Goal: Transaction & Acquisition: Purchase product/service

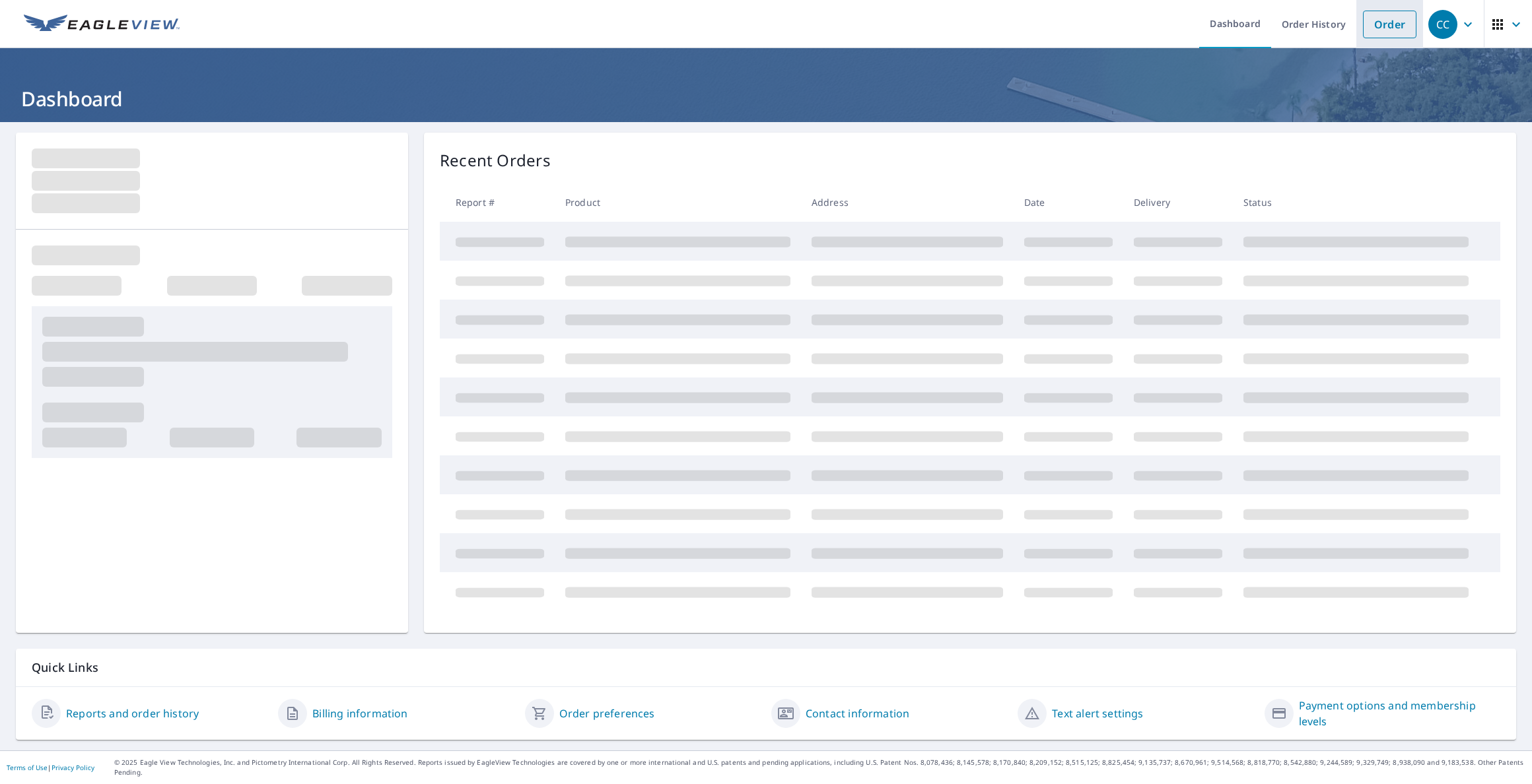
click at [1367, 23] on link "Order" at bounding box center [1390, 24] width 54 height 28
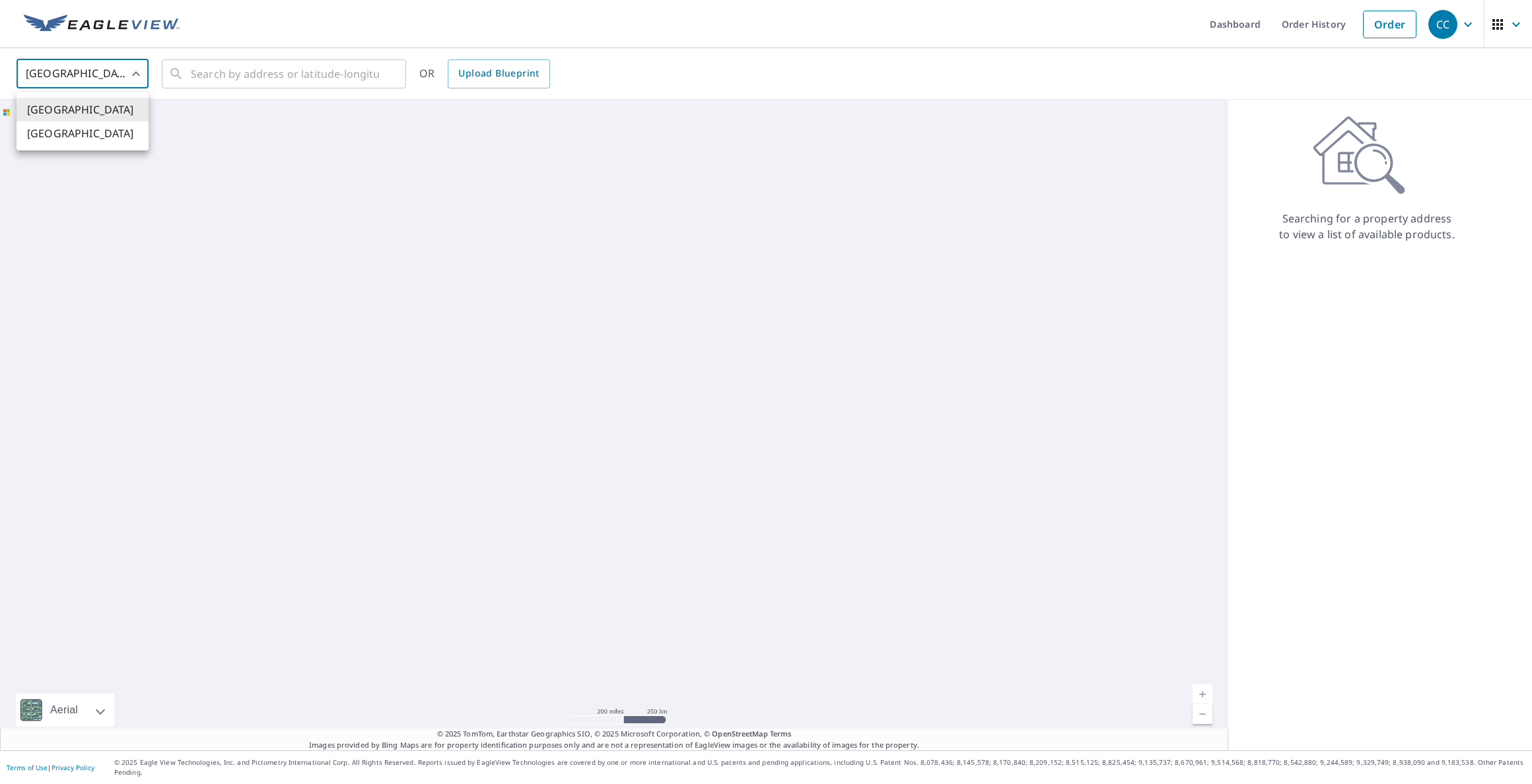
click at [63, 70] on body "CC CC Dashboard Order History Order CC United States US ​ ​ OR Upload Blueprint…" at bounding box center [766, 392] width 1532 height 784
drag, startPoint x: 69, startPoint y: 130, endPoint x: 101, endPoint y: 131, distance: 32.0
click at [69, 130] on li "[GEOGRAPHIC_DATA]" at bounding box center [82, 134] width 132 height 24
type input "CA"
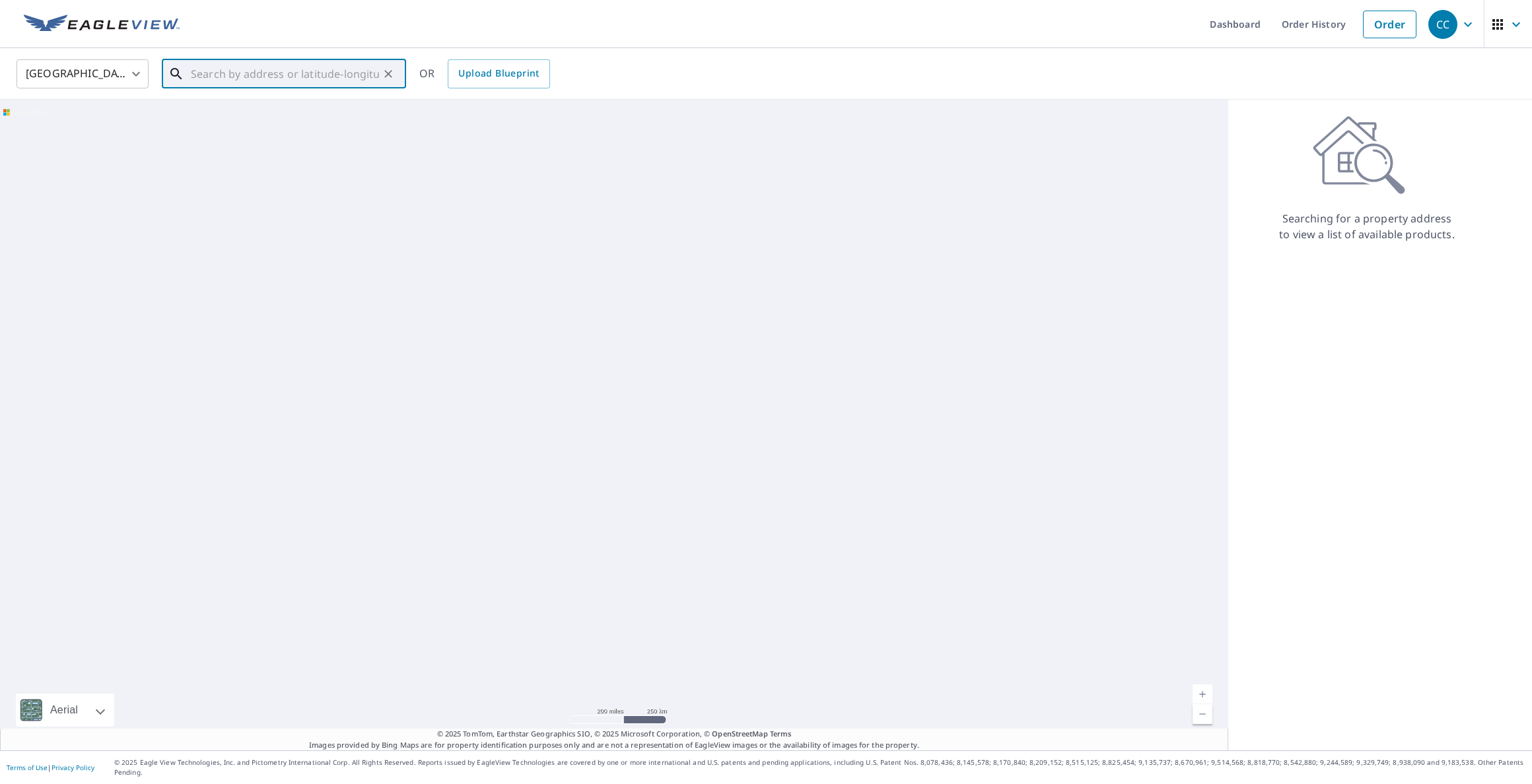
drag, startPoint x: 227, startPoint y: 69, endPoint x: 234, endPoint y: 66, distance: 7.6
click at [229, 69] on input "text" at bounding box center [285, 73] width 188 height 37
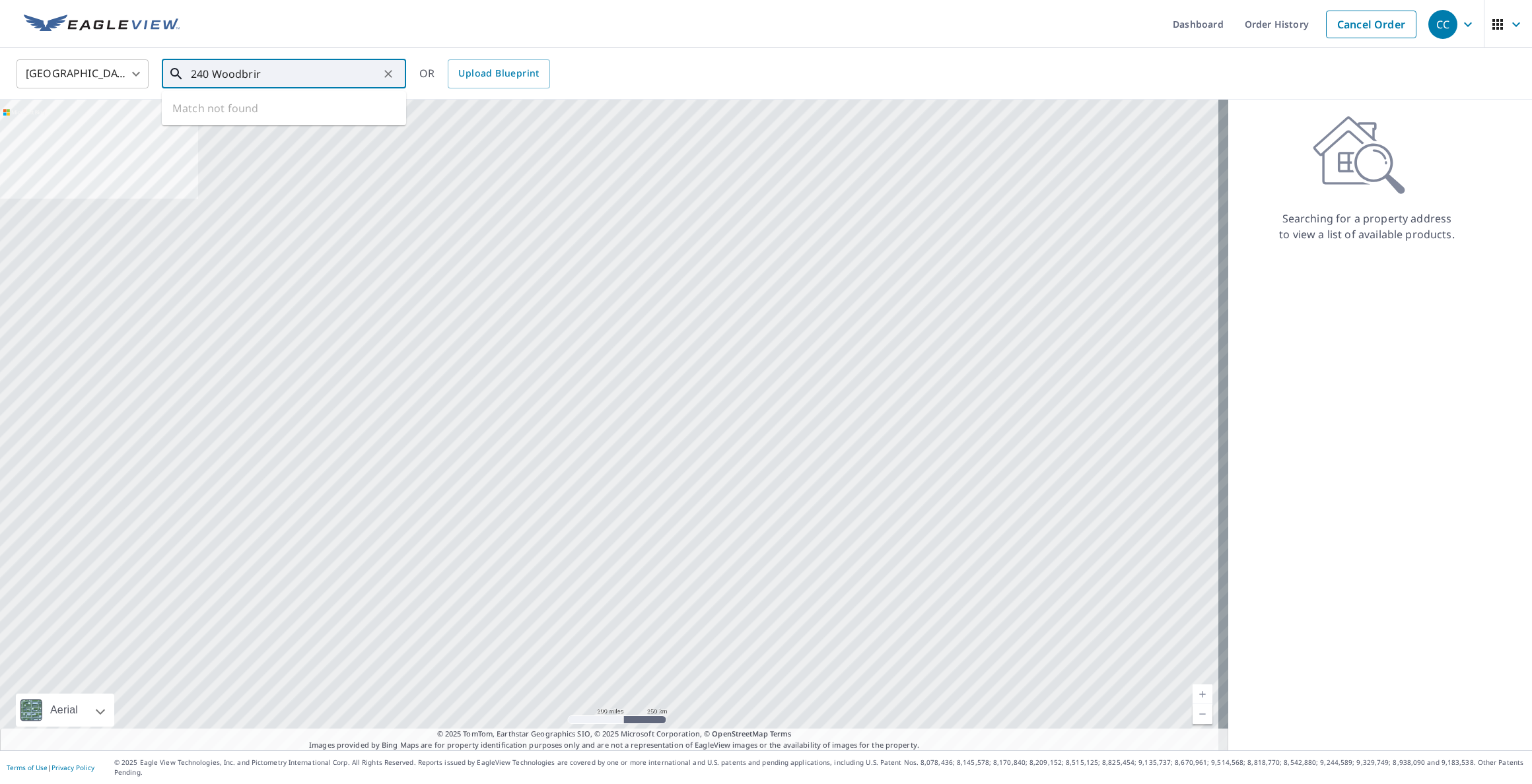
click at [264, 69] on input "240 Woodbrir" at bounding box center [285, 73] width 188 height 37
click at [285, 152] on span "[STREET_ADDRESS]" at bounding box center [292, 144] width 207 height 16
type input "[STREET_ADDRESS]"
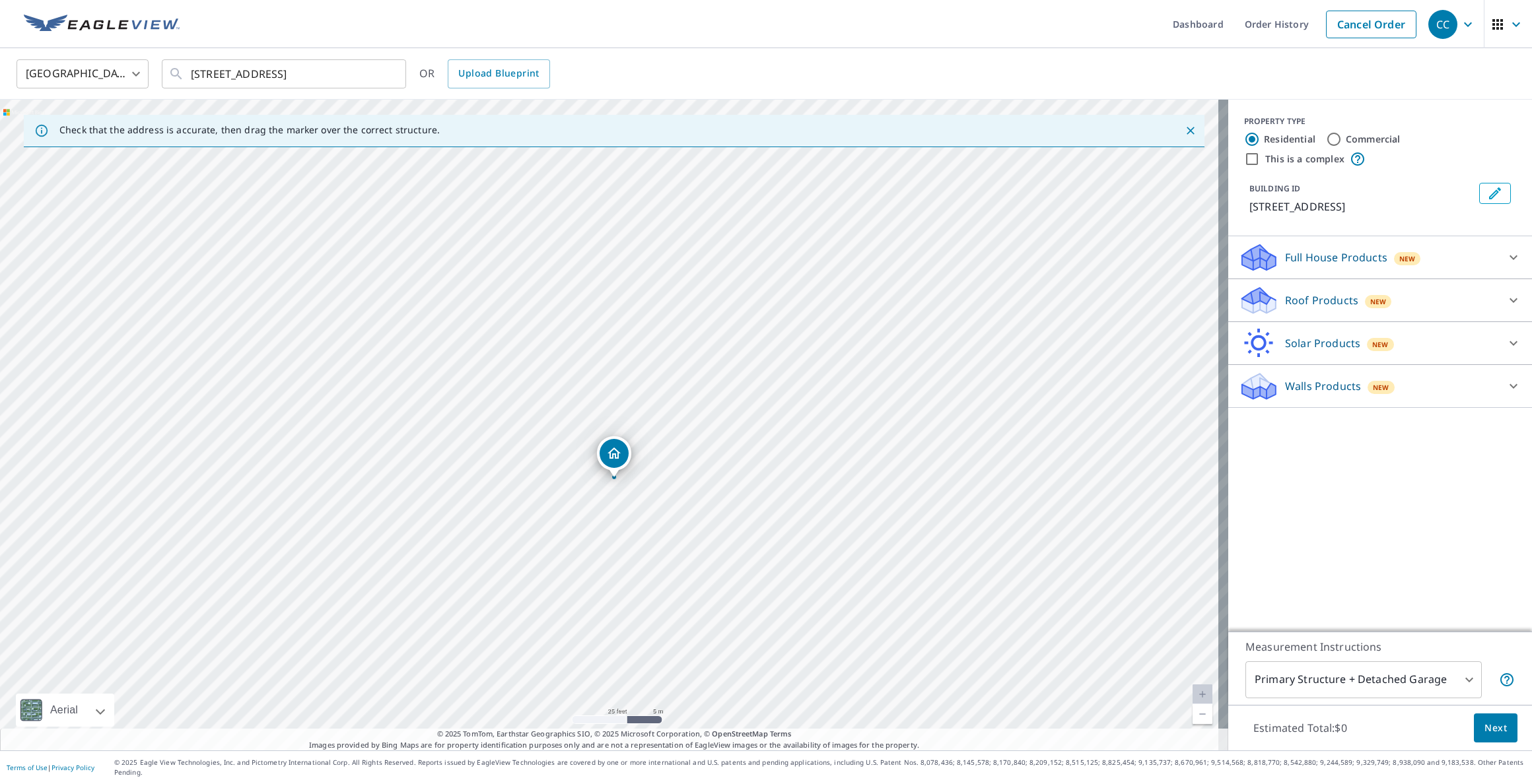
drag, startPoint x: 623, startPoint y: 280, endPoint x: 650, endPoint y: 551, distance: 272.3
click at [650, 551] on div "[STREET_ADDRESS]" at bounding box center [614, 425] width 1228 height 651
click at [1309, 308] on p "Roof Products" at bounding box center [1321, 300] width 73 height 16
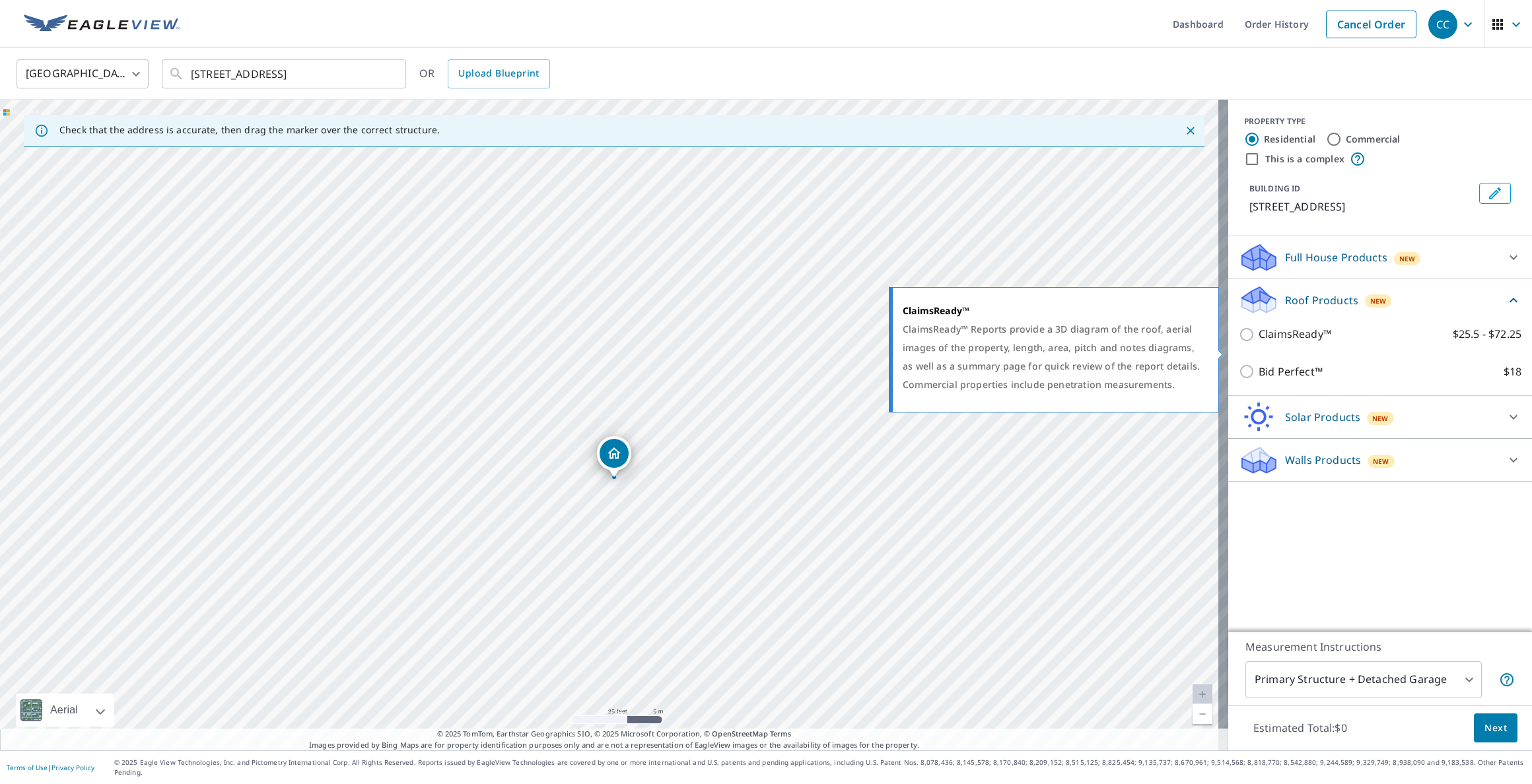
click at [1239, 343] on input "ClaimsReady™ $25.5 - $72.25" at bounding box center [1248, 334] width 20 height 16
checkbox input "true"
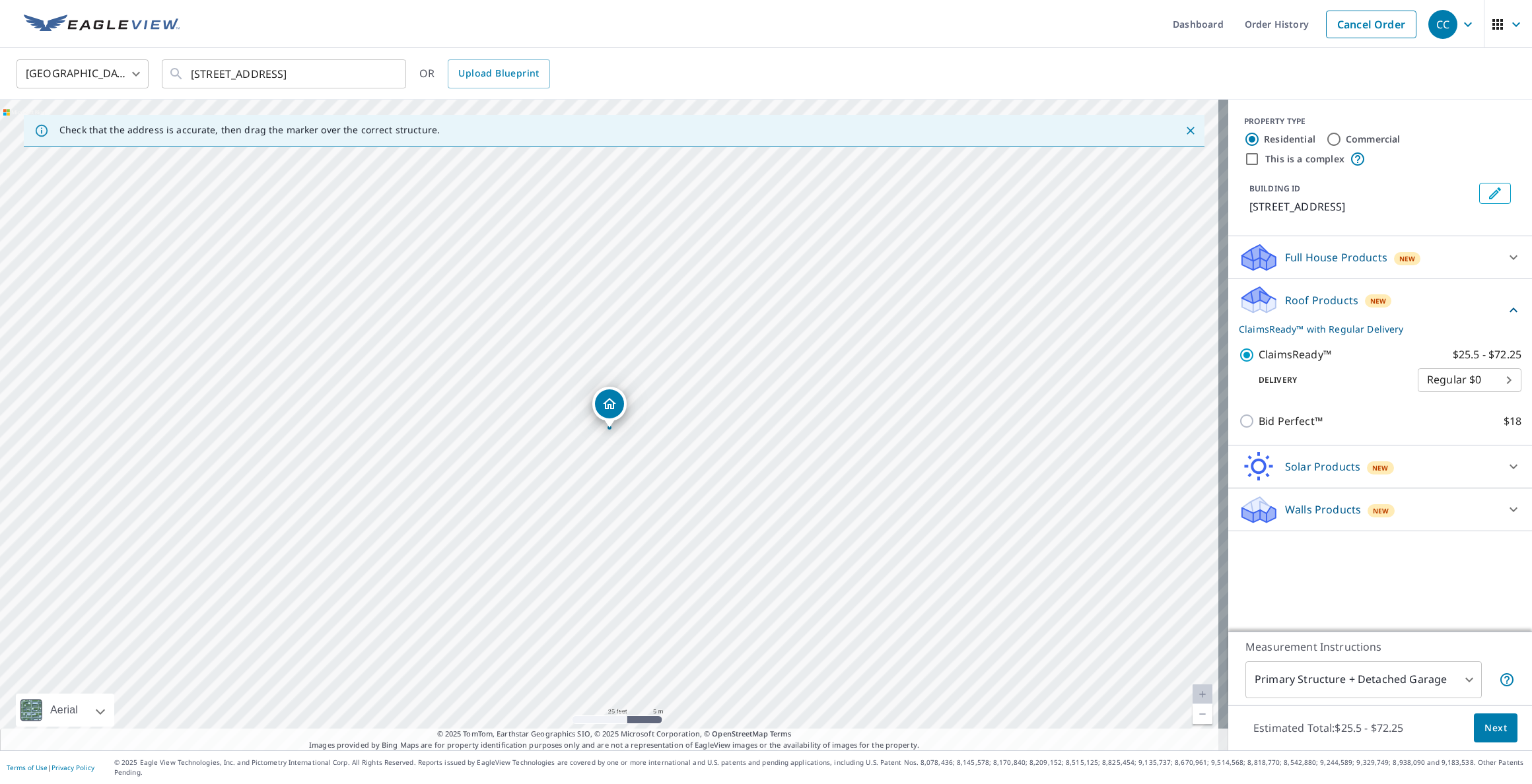
click at [1484, 736] on span "Next" at bounding box center [1495, 728] width 22 height 16
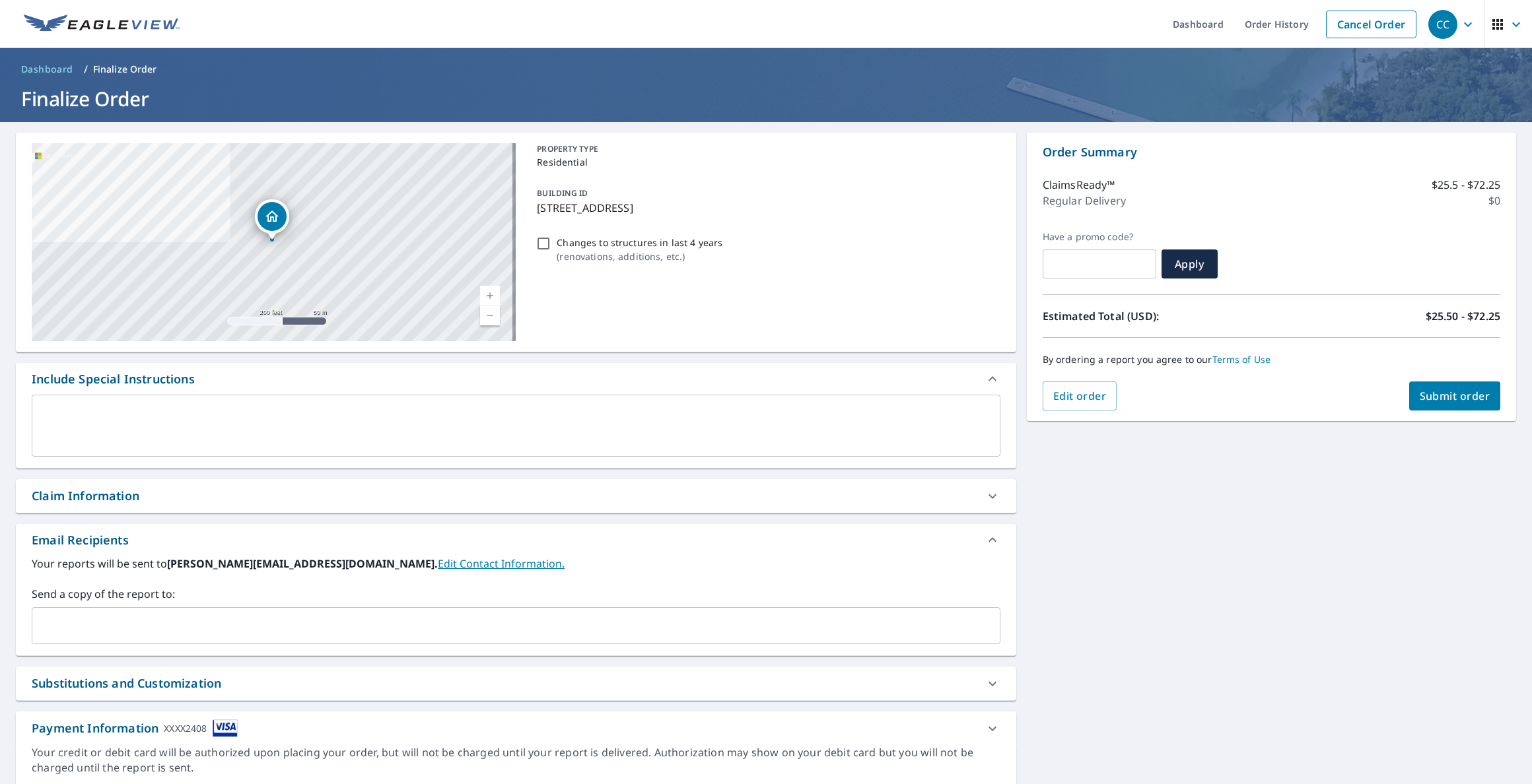
click at [546, 248] on input "Changes to structures in last 4 years ( renovations, additions, etc. )" at bounding box center [543, 244] width 16 height 16
checkbox input "true"
click at [1431, 397] on span "Submit order" at bounding box center [1454, 395] width 71 height 14
checkbox input "true"
